Goal: Navigation & Orientation: Find specific page/section

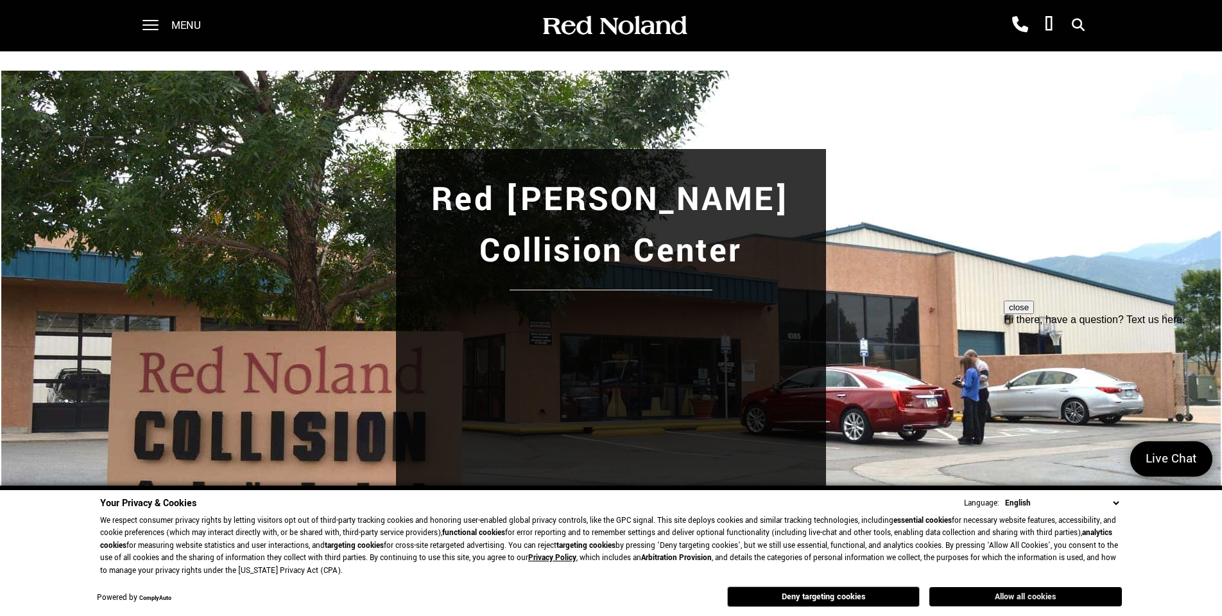
click at [1057, 594] on button "Allow all cookies" at bounding box center [1026, 596] width 193 height 19
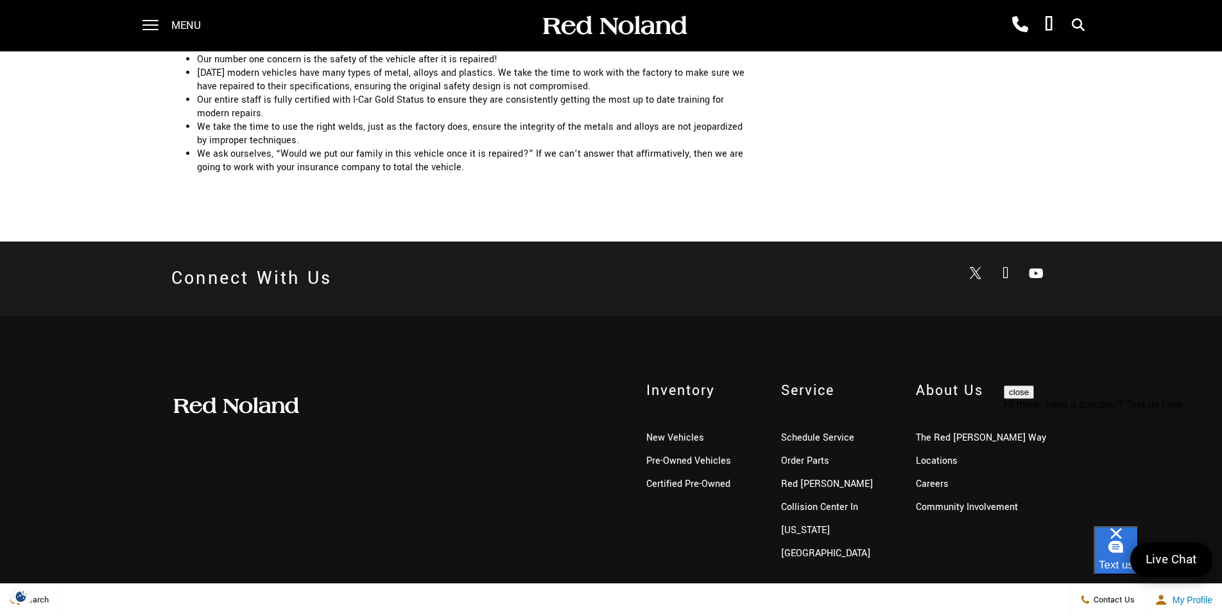
scroll to position [2780, 0]
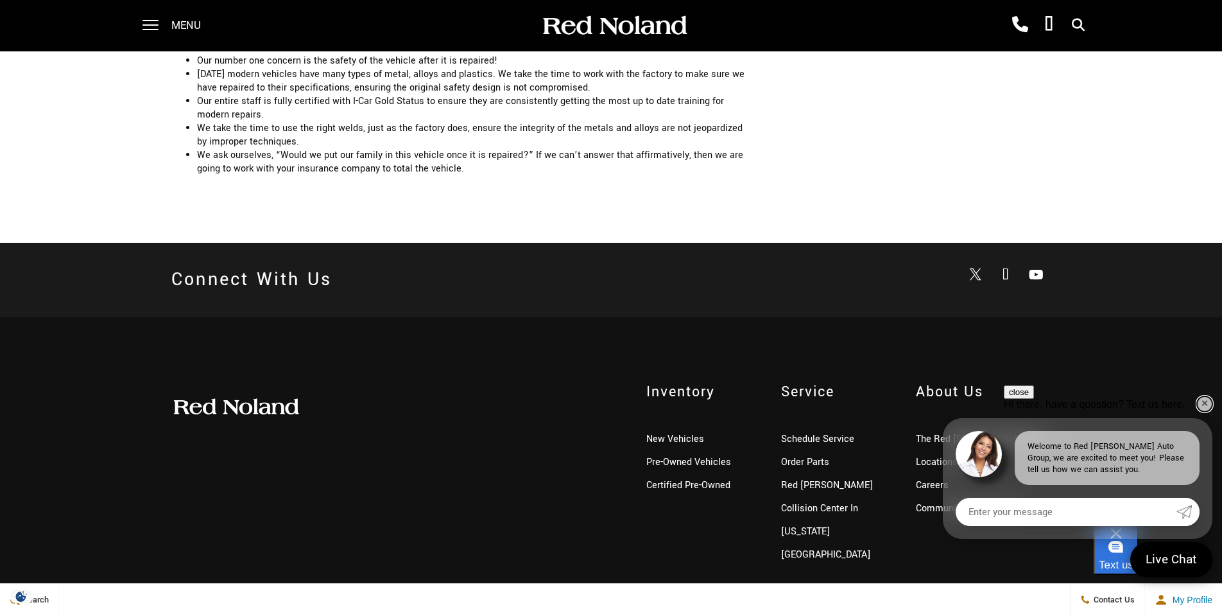
click at [1203, 402] on link "✕" at bounding box center [1204, 403] width 15 height 15
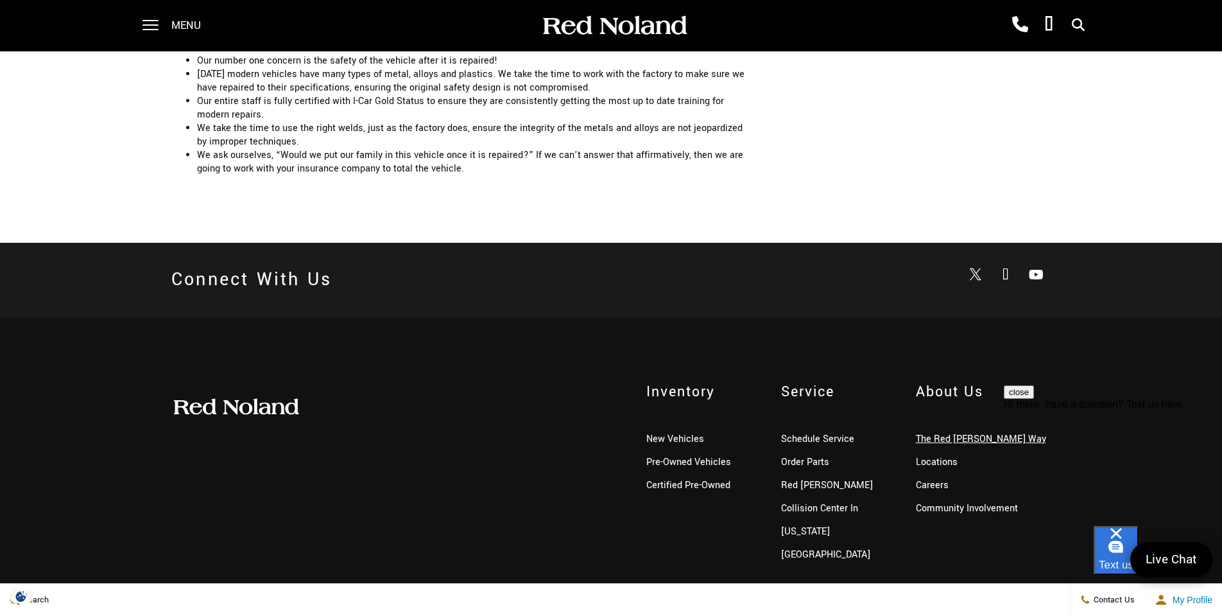
click at [965, 432] on link "The Red [PERSON_NAME] Way" at bounding box center [981, 438] width 130 height 13
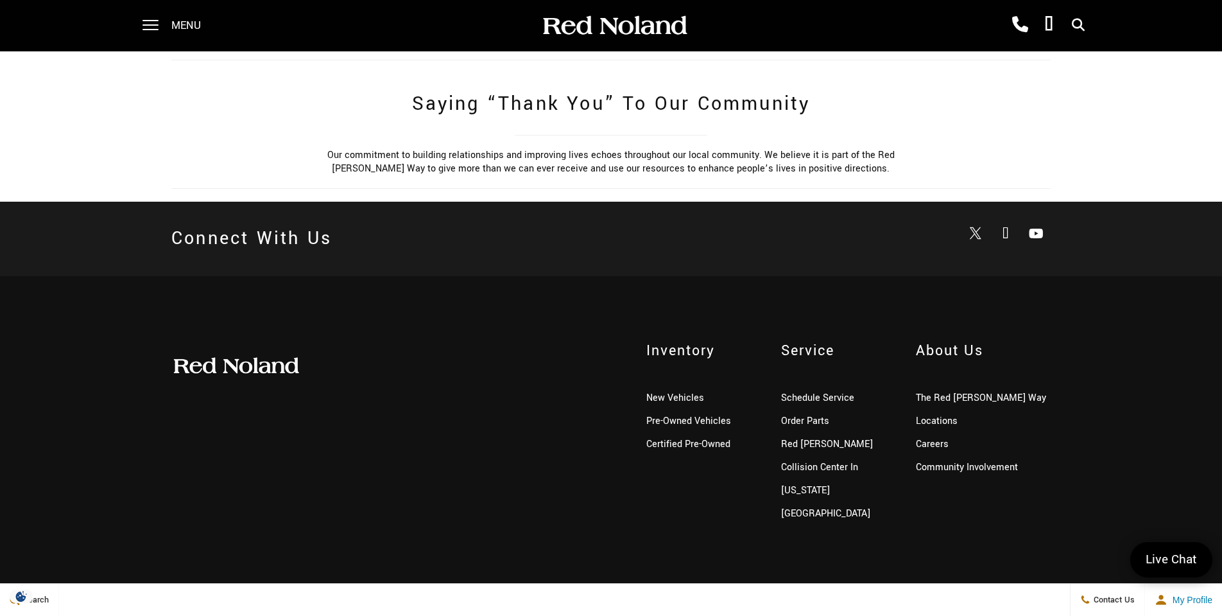
scroll to position [906, 0]
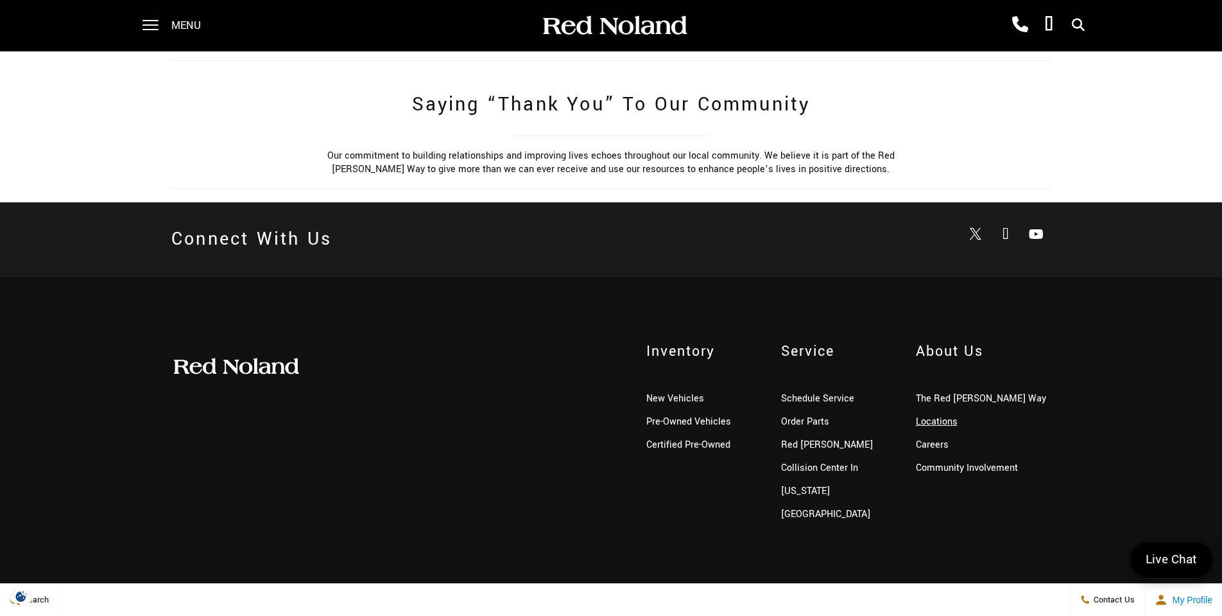
click at [945, 415] on link "Locations" at bounding box center [937, 421] width 42 height 13
